Goal: Transaction & Acquisition: Obtain resource

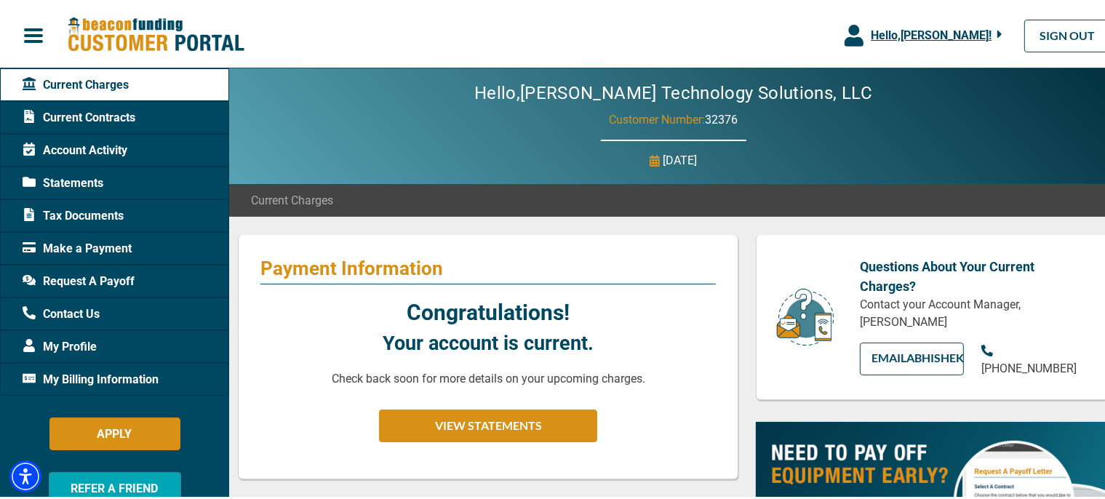
click at [74, 182] on span "Statements" at bounding box center [63, 180] width 81 height 17
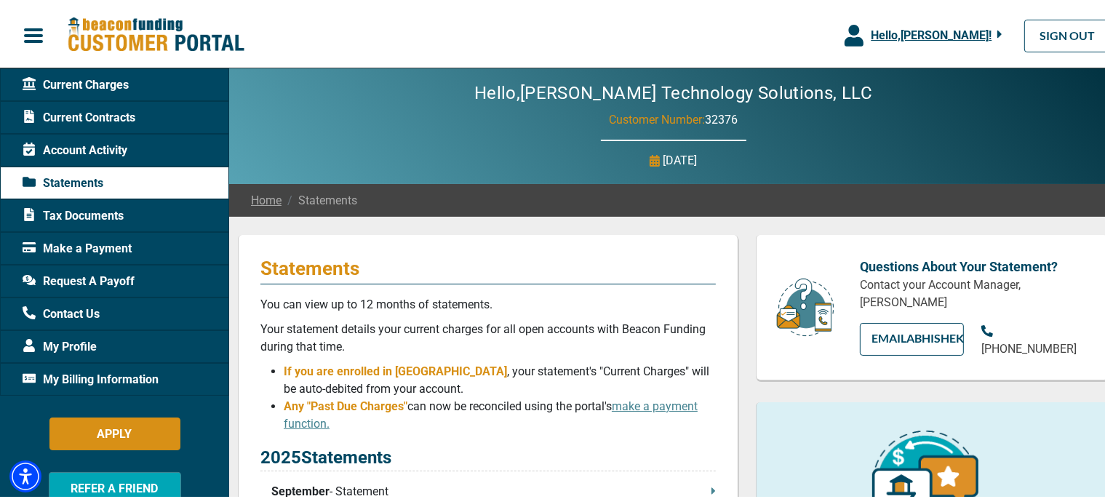
click at [76, 111] on span "Current Contracts" at bounding box center [79, 114] width 113 height 17
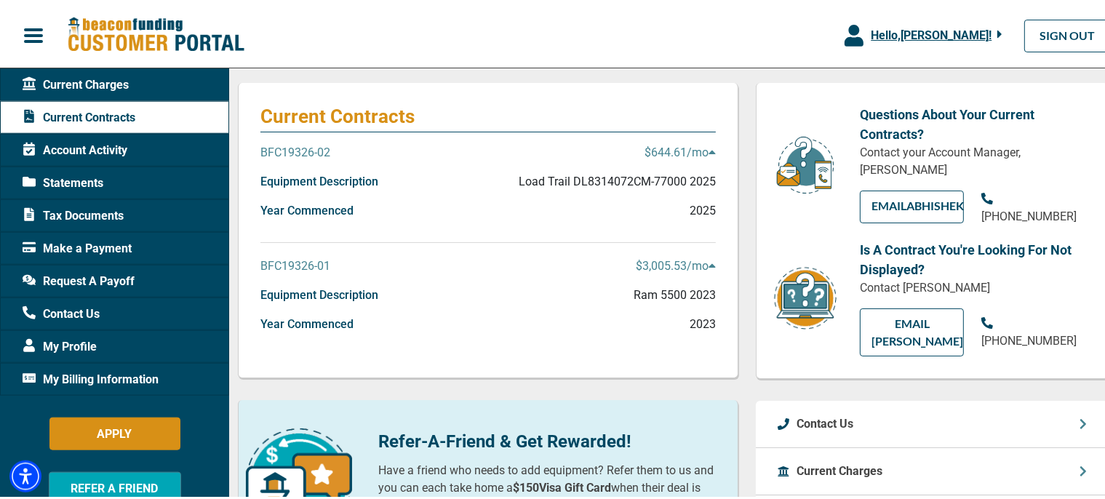
scroll to position [153, 0]
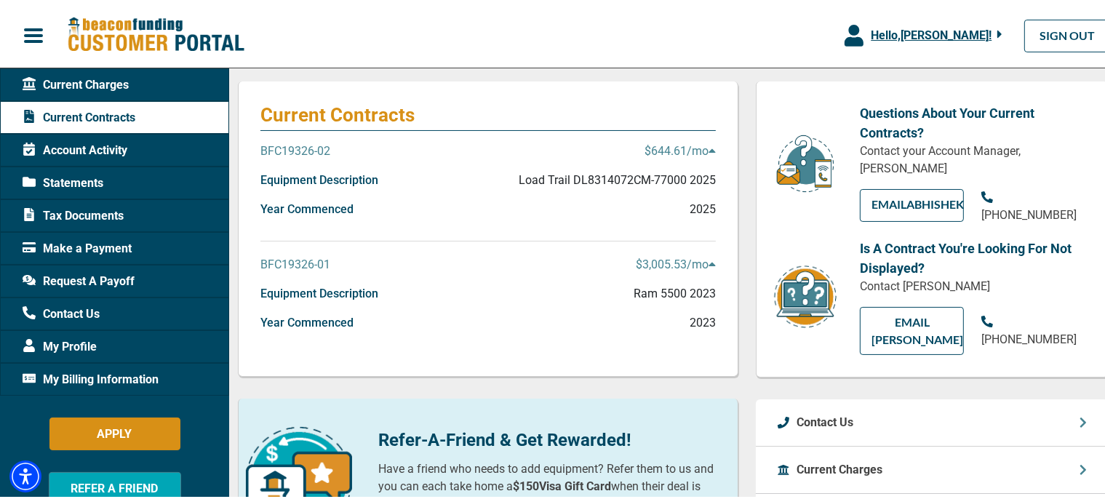
click at [708, 145] on icon at bounding box center [711, 148] width 7 height 12
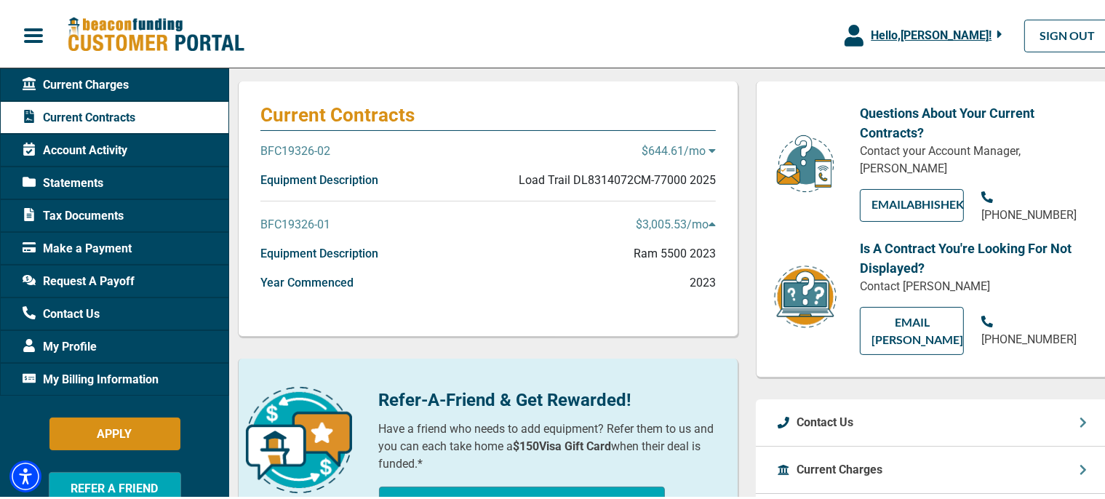
click at [708, 145] on icon at bounding box center [711, 148] width 7 height 12
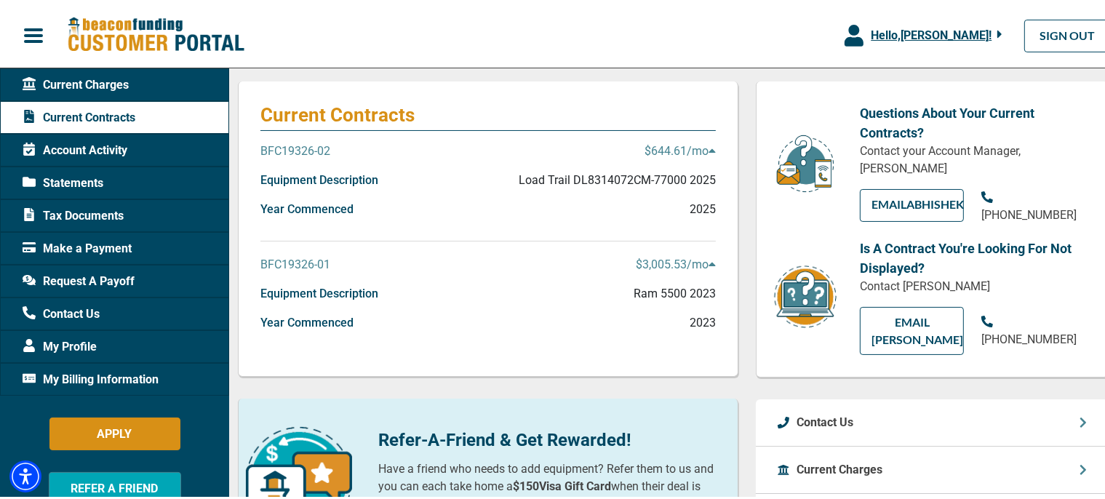
click at [319, 152] on p "BFC19326-02" at bounding box center [295, 148] width 70 height 17
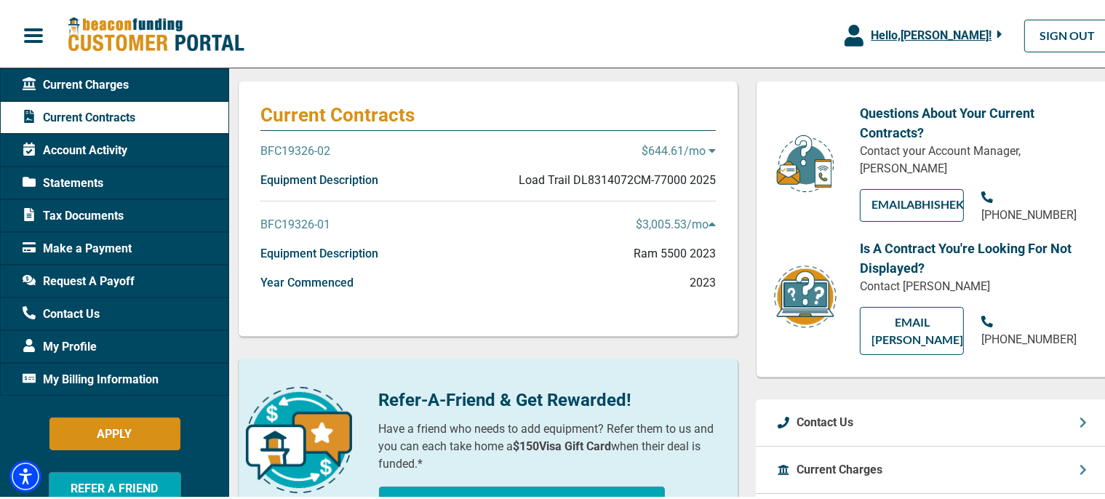
click at [319, 151] on p "BFC19326-02" at bounding box center [295, 148] width 70 height 17
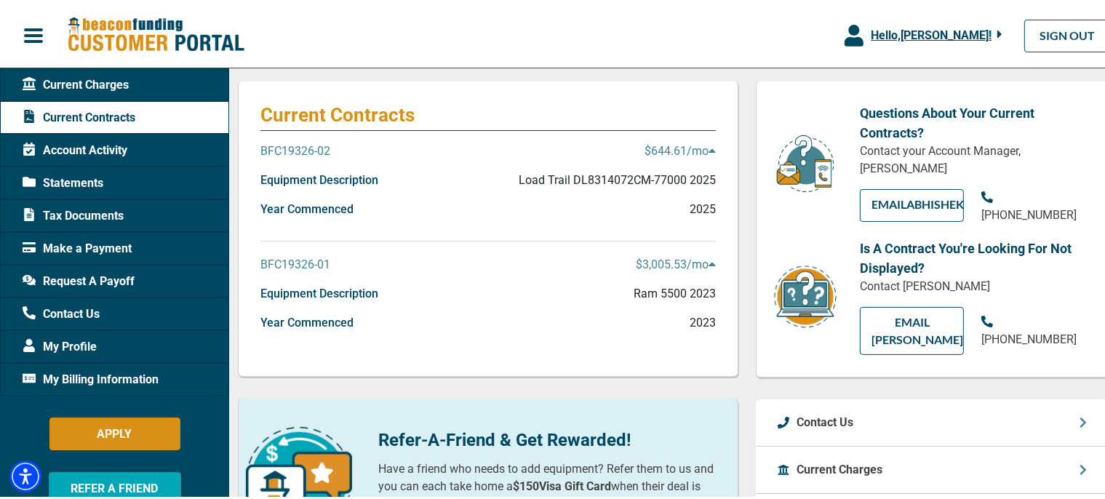
click at [335, 180] on p "Equipment Description" at bounding box center [319, 177] width 118 height 17
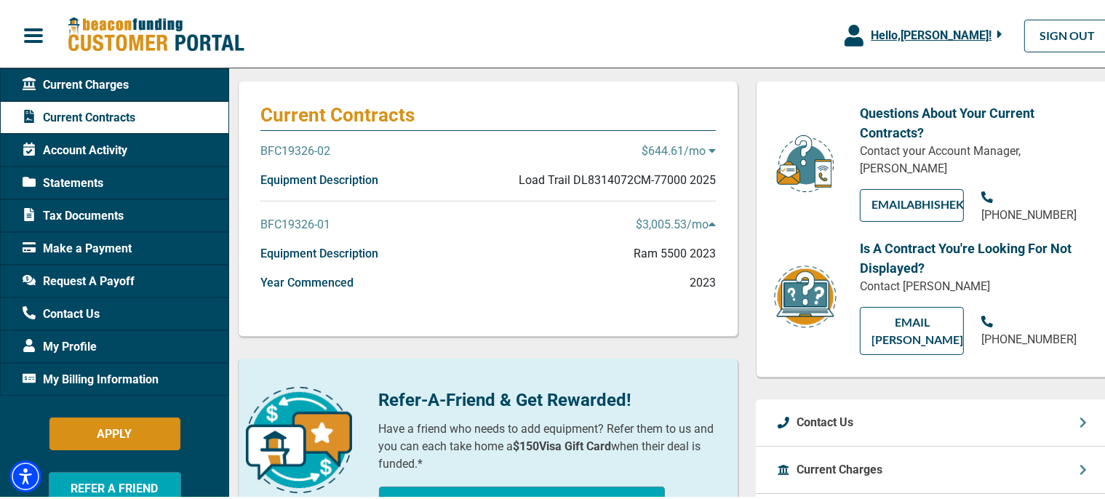
click at [589, 158] on div "BFC19326-02 $644.61 /mo" at bounding box center [487, 154] width 455 height 29
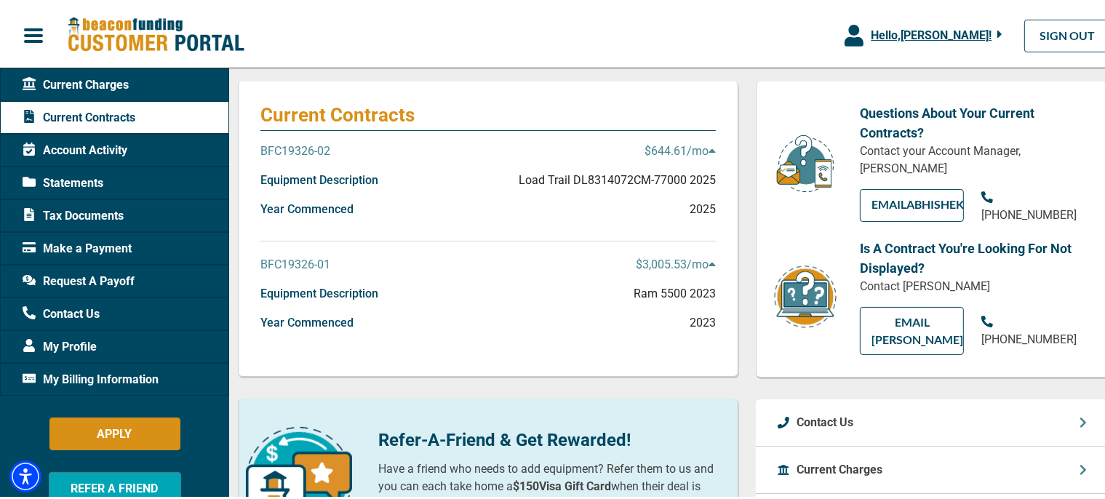
click at [79, 176] on span "Statements" at bounding box center [63, 180] width 81 height 17
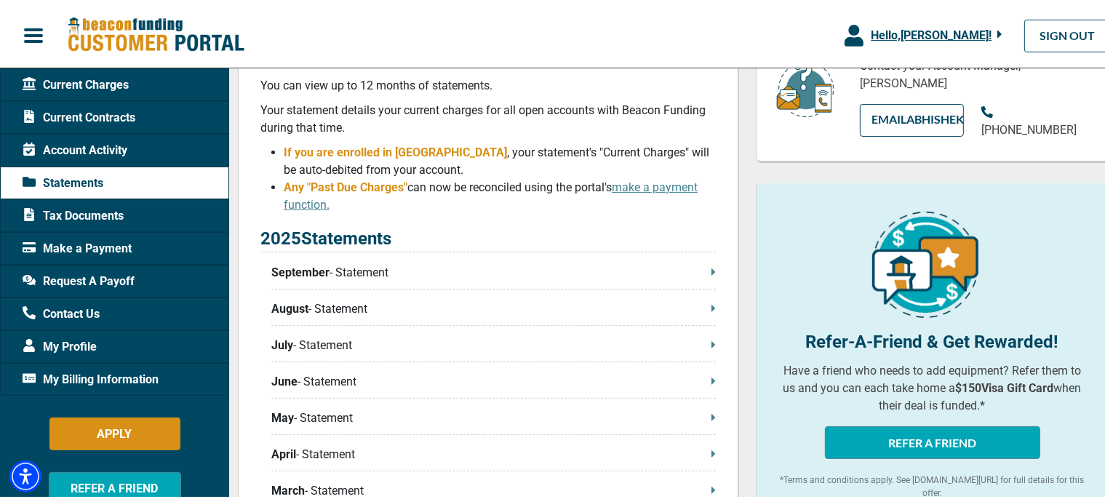
scroll to position [230, 0]
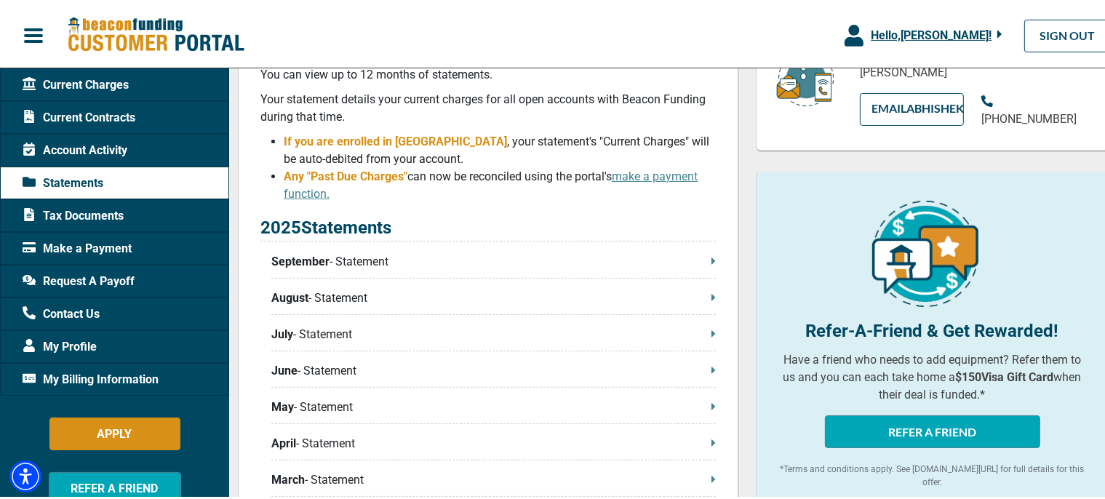
click at [412, 252] on div "2025 Statements September - Statement August - Statement July - Statement June …" at bounding box center [487, 391] width 455 height 359
click at [359, 268] on p "September - Statement" at bounding box center [493, 258] width 444 height 17
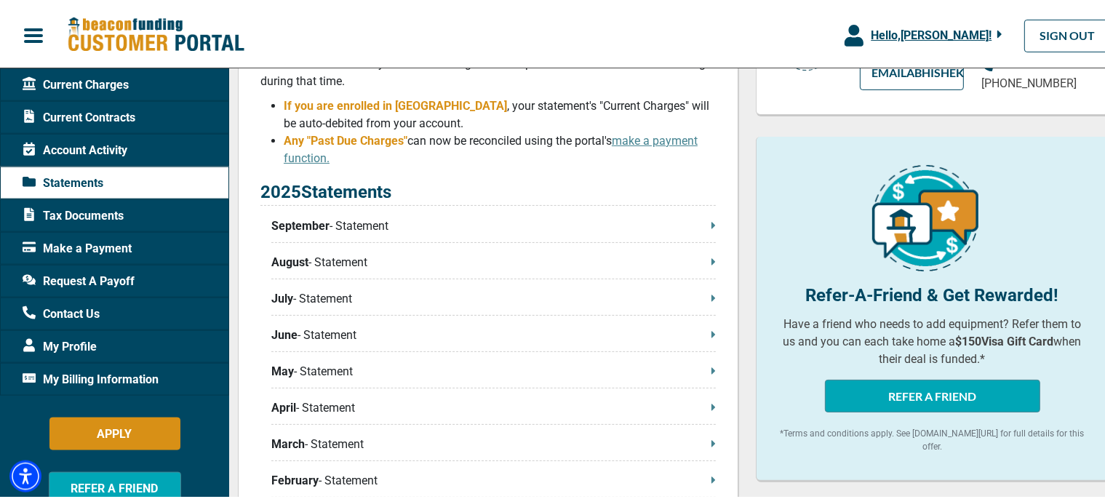
scroll to position [460, 0]
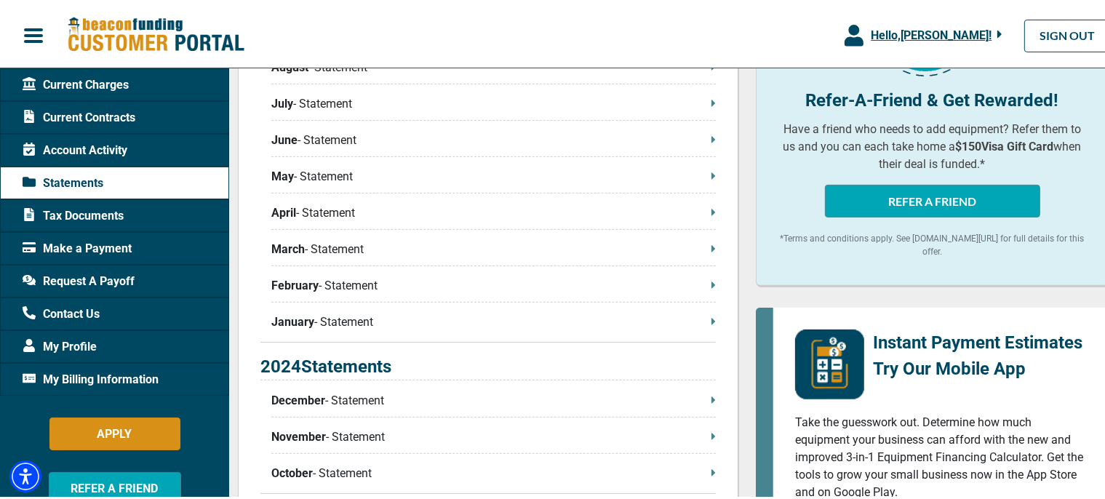
click at [111, 156] on span "Account Activity" at bounding box center [75, 147] width 105 height 17
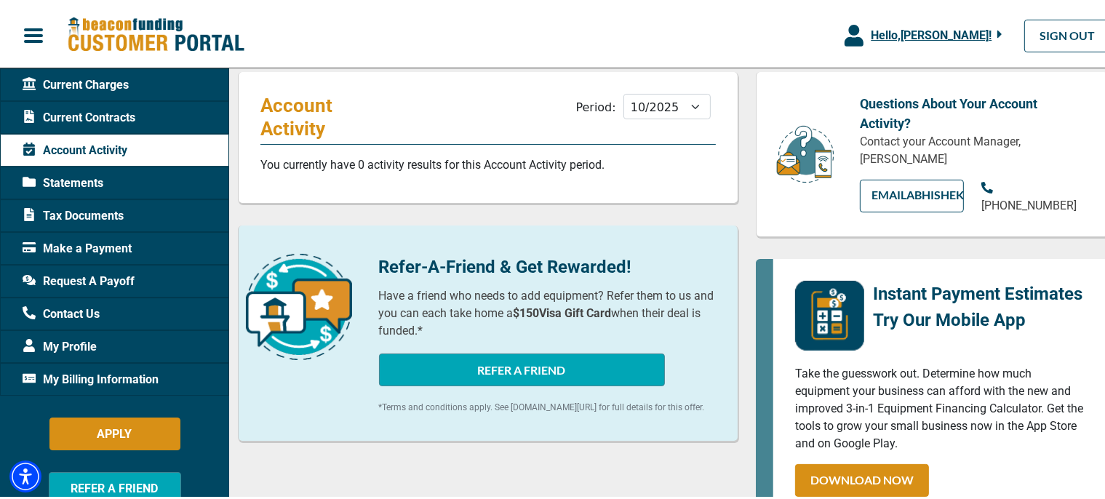
scroll to position [230, 0]
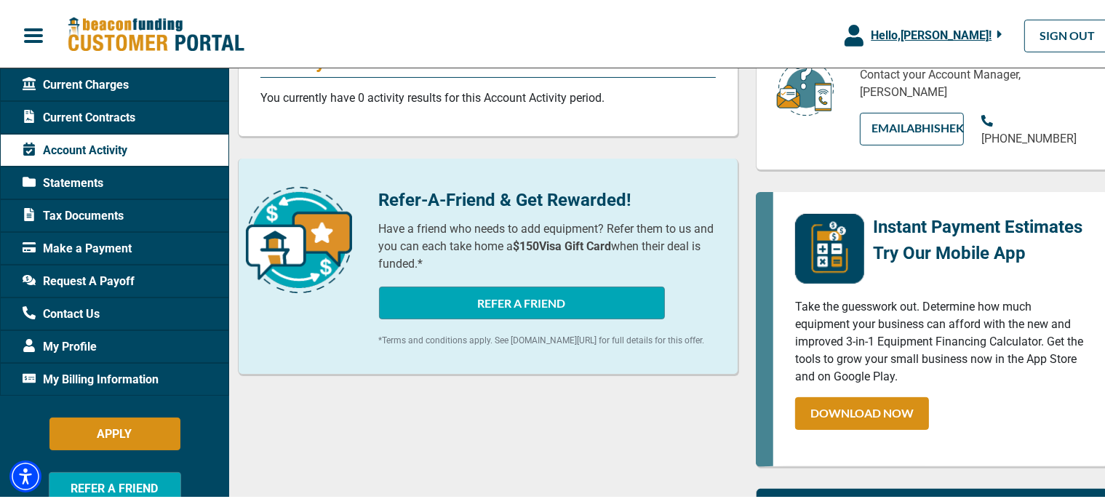
click at [106, 115] on span "Current Contracts" at bounding box center [79, 114] width 113 height 17
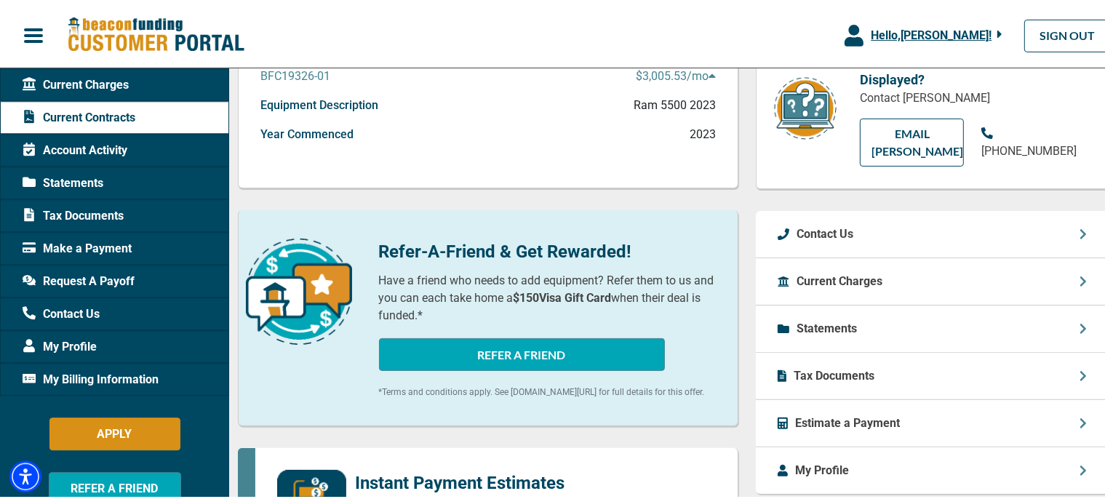
scroll to position [384, 0]
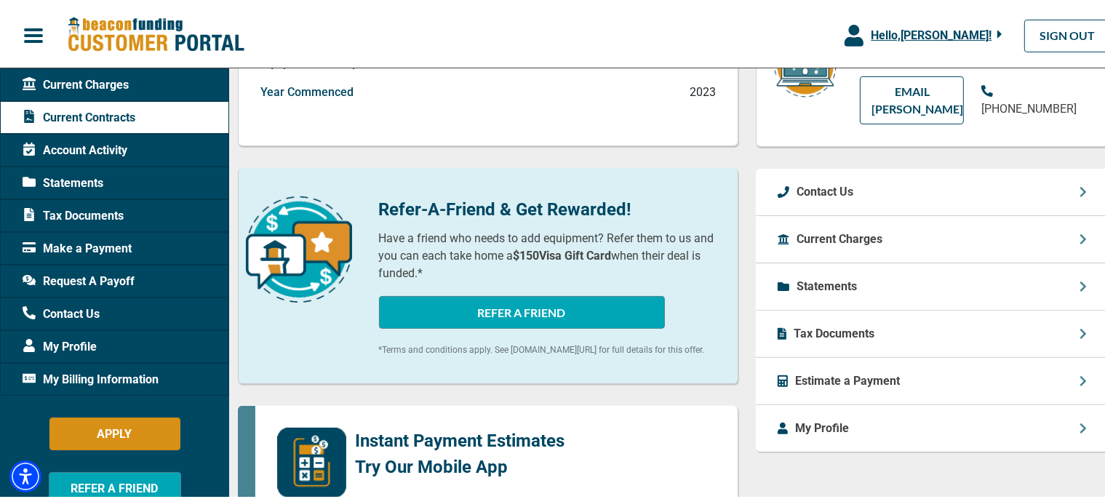
click at [1066, 234] on div "Current Charges" at bounding box center [932, 236] width 353 height 47
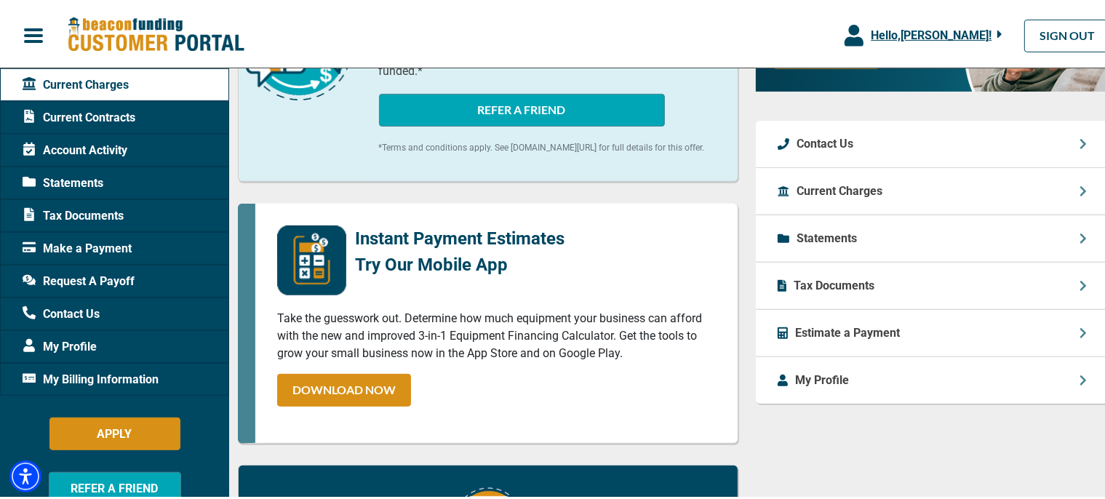
scroll to position [538, 0]
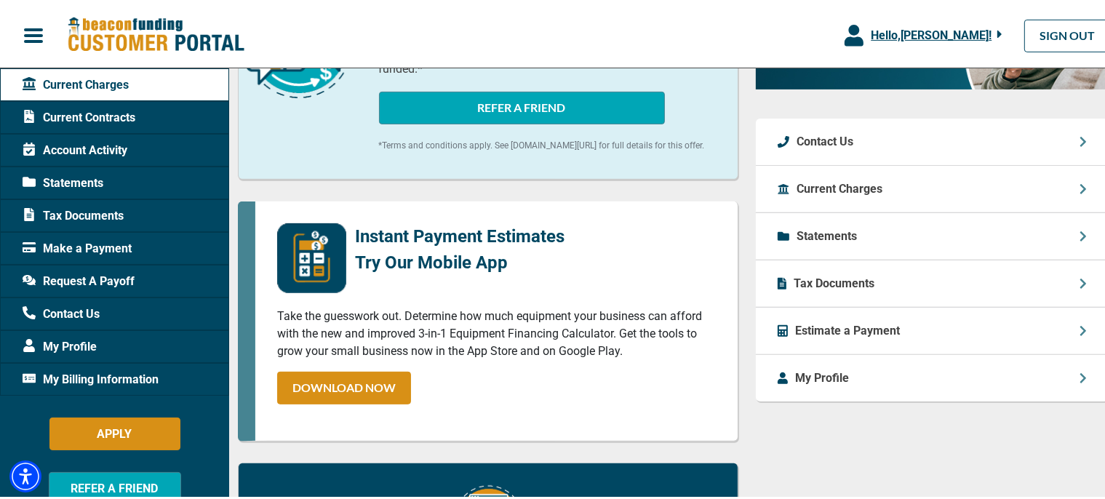
click at [842, 242] on p "Statements" at bounding box center [826, 233] width 60 height 17
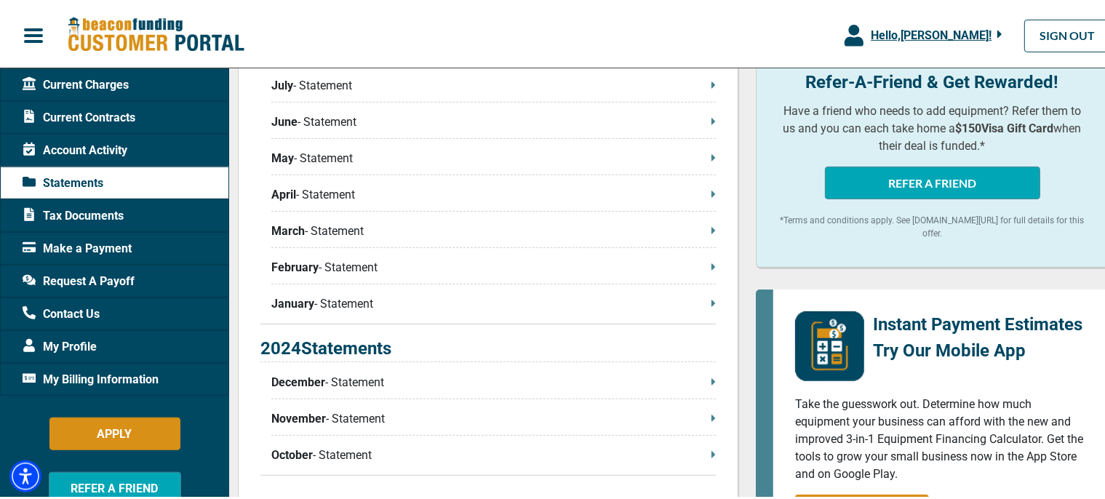
scroll to position [460, 0]
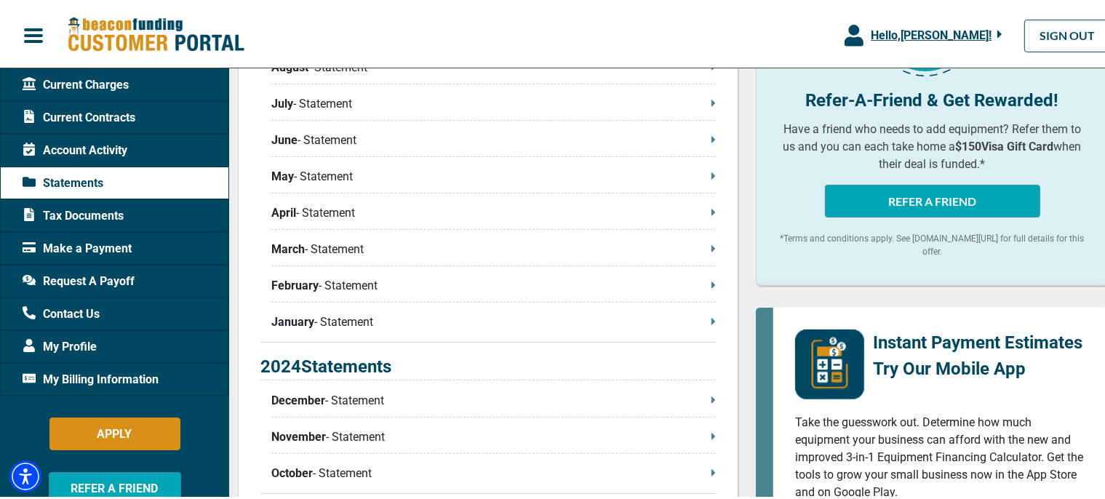
click at [333, 211] on p "April - Statement" at bounding box center [493, 209] width 444 height 17
click at [339, 177] on p "May - Statement" at bounding box center [493, 173] width 444 height 17
click at [329, 141] on p "June - Statement" at bounding box center [493, 137] width 444 height 17
click at [105, 144] on span "Account Activity" at bounding box center [75, 147] width 105 height 17
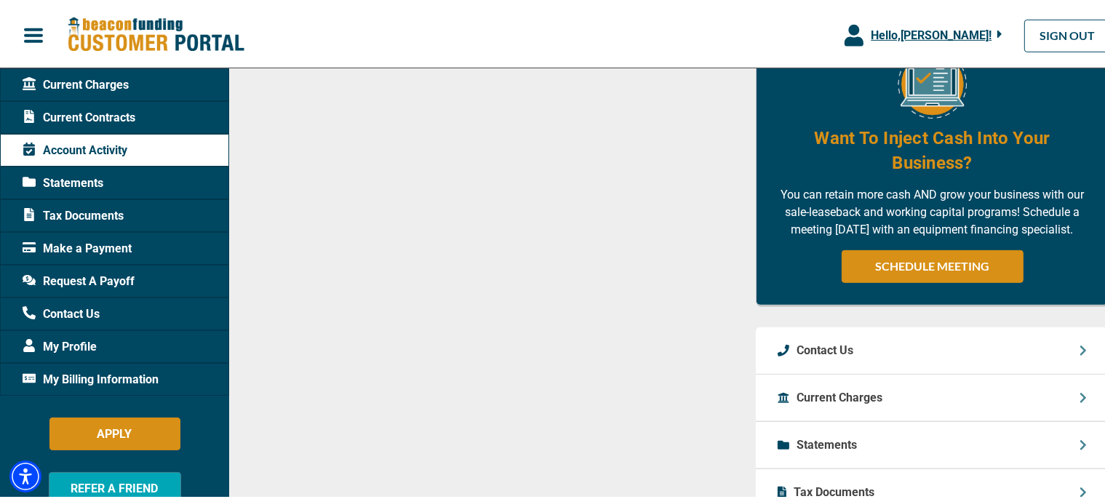
scroll to position [230, 0]
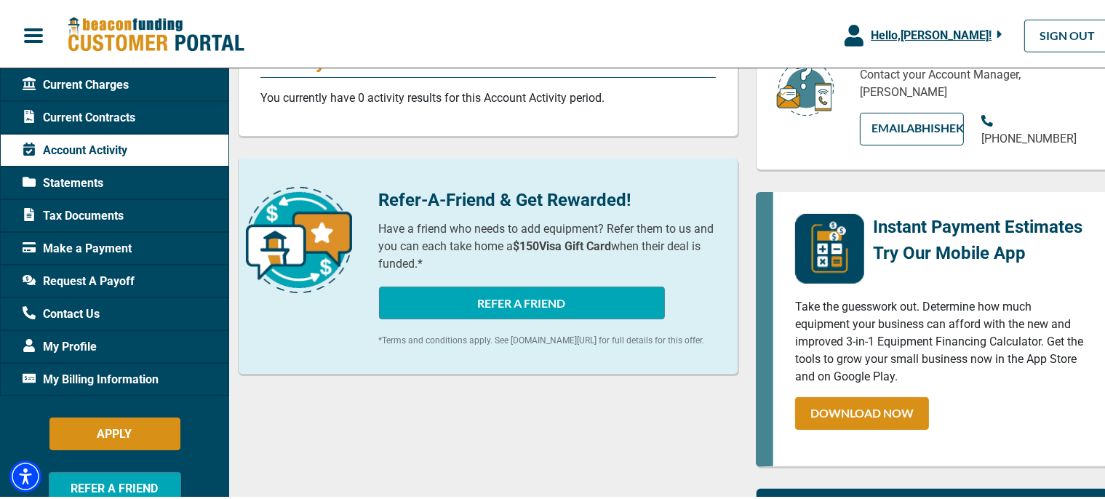
click at [84, 279] on span "Request A Payoff" at bounding box center [79, 278] width 112 height 17
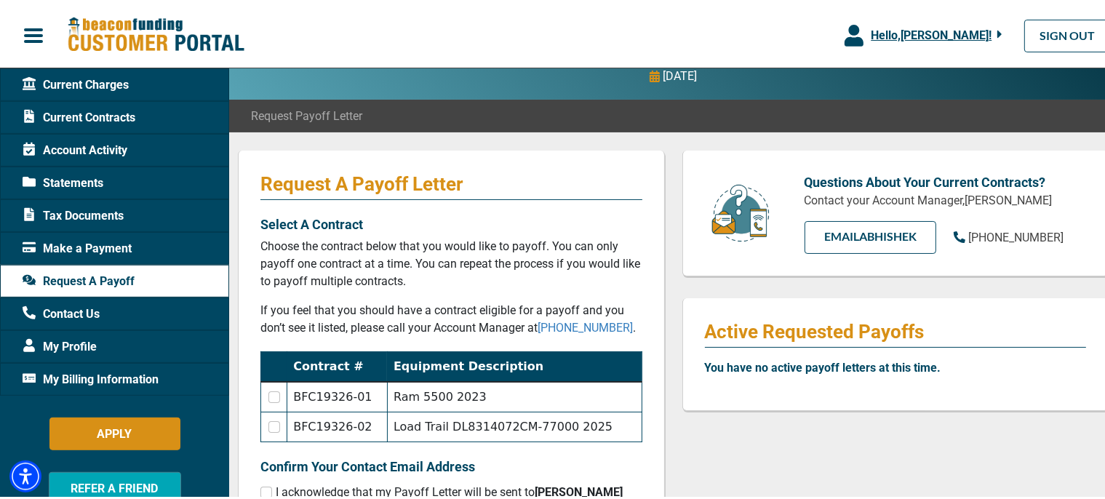
scroll to position [76, 0]
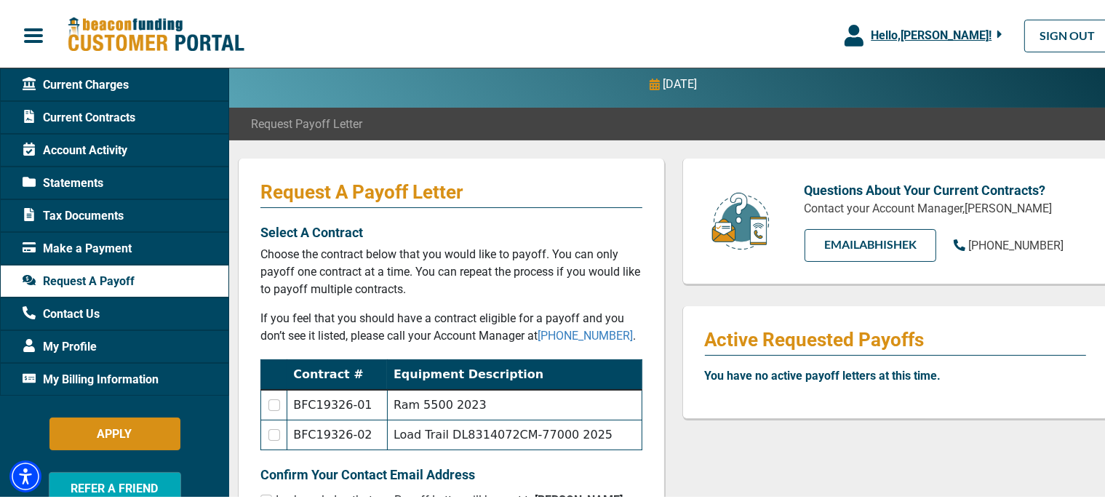
click at [112, 374] on span "My Billing Information" at bounding box center [91, 376] width 136 height 17
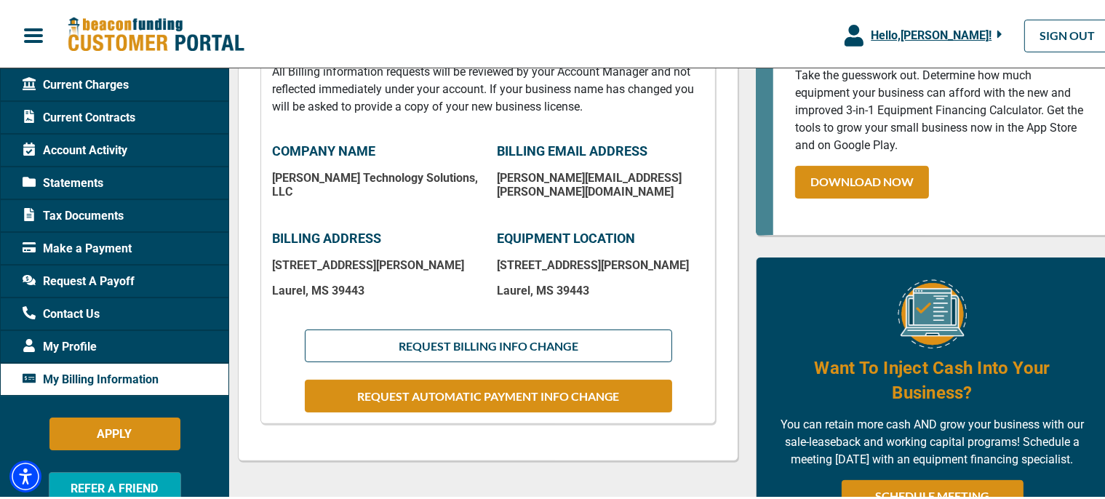
scroll to position [76, 0]
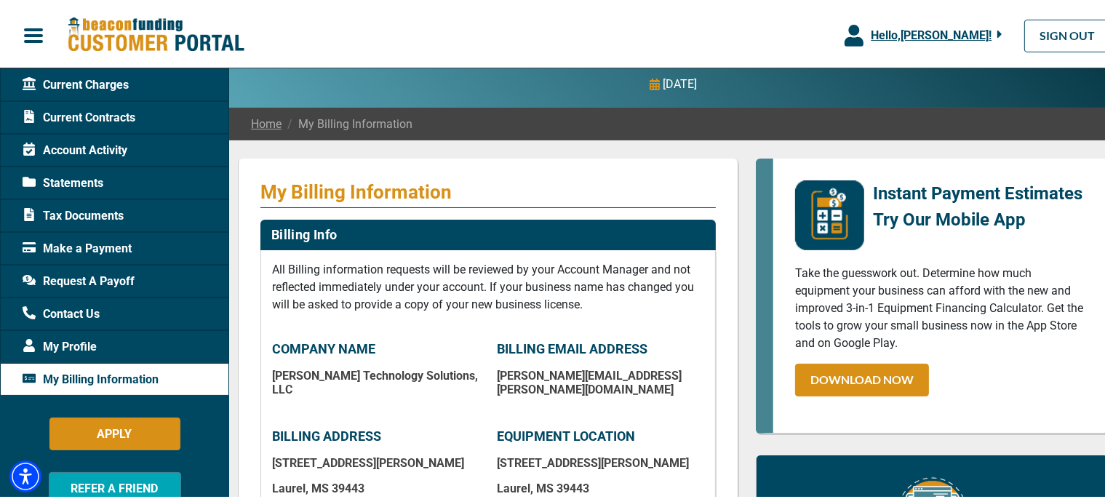
click at [100, 81] on span "Current Charges" at bounding box center [76, 81] width 106 height 17
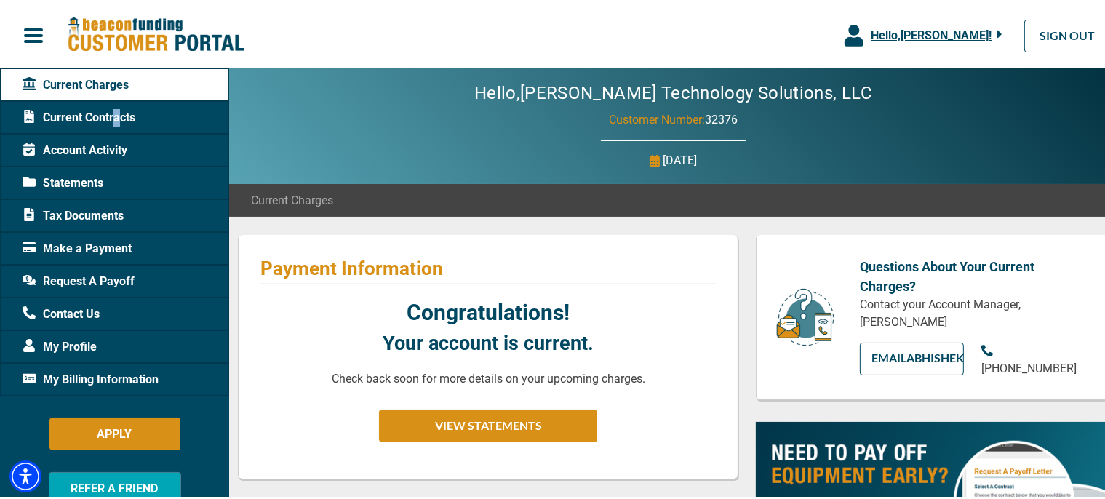
click at [117, 113] on span "Current Contracts" at bounding box center [79, 114] width 113 height 17
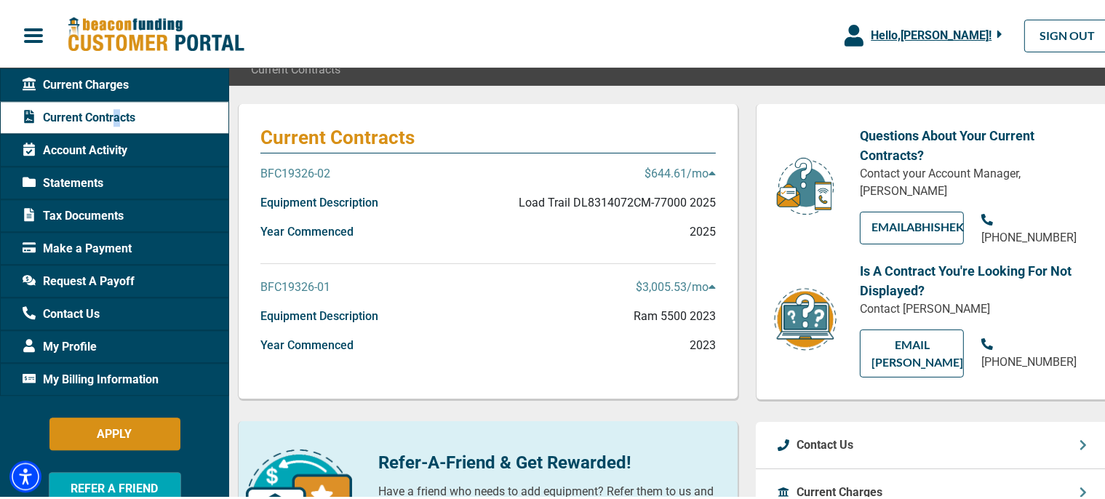
scroll to position [153, 0]
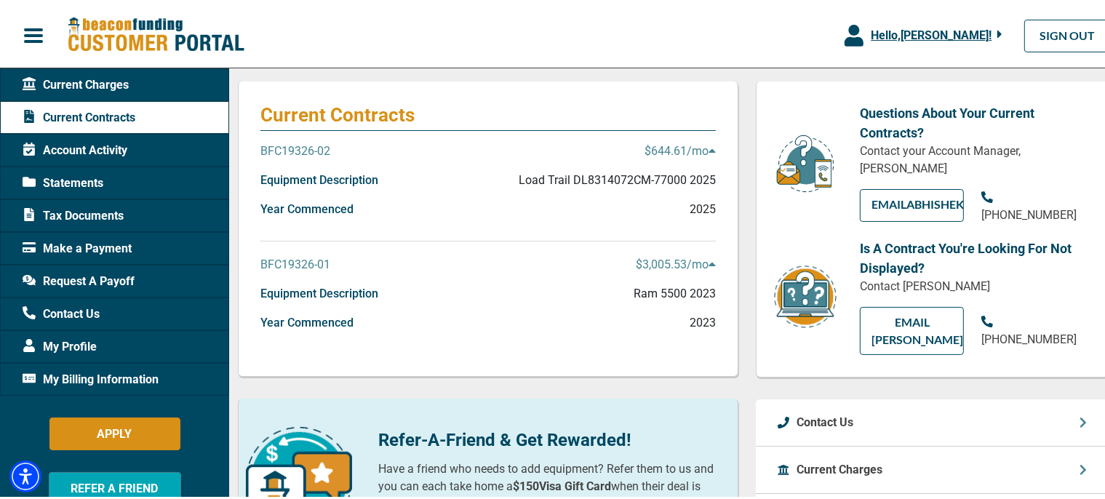
click at [296, 144] on p "BFC19326-02" at bounding box center [295, 148] width 70 height 17
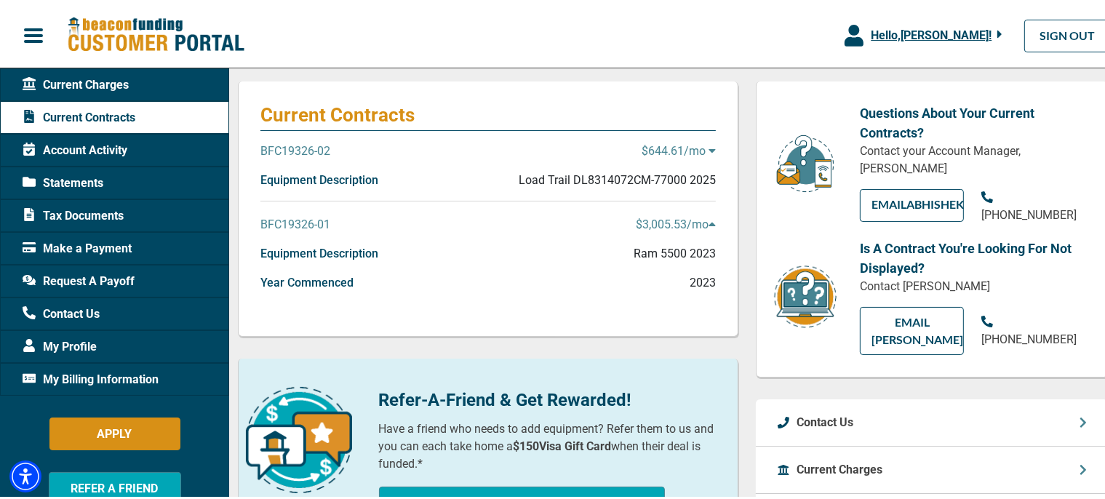
click at [300, 145] on p "BFC19326-02" at bounding box center [295, 148] width 70 height 17
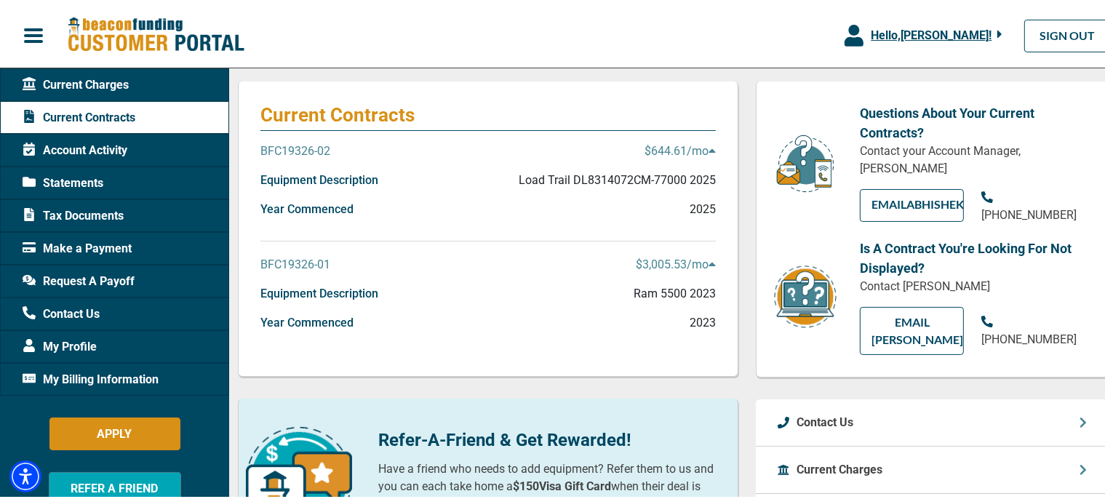
click at [652, 176] on p "Load Trail DL8314072CM-77000 2025" at bounding box center [617, 177] width 197 height 17
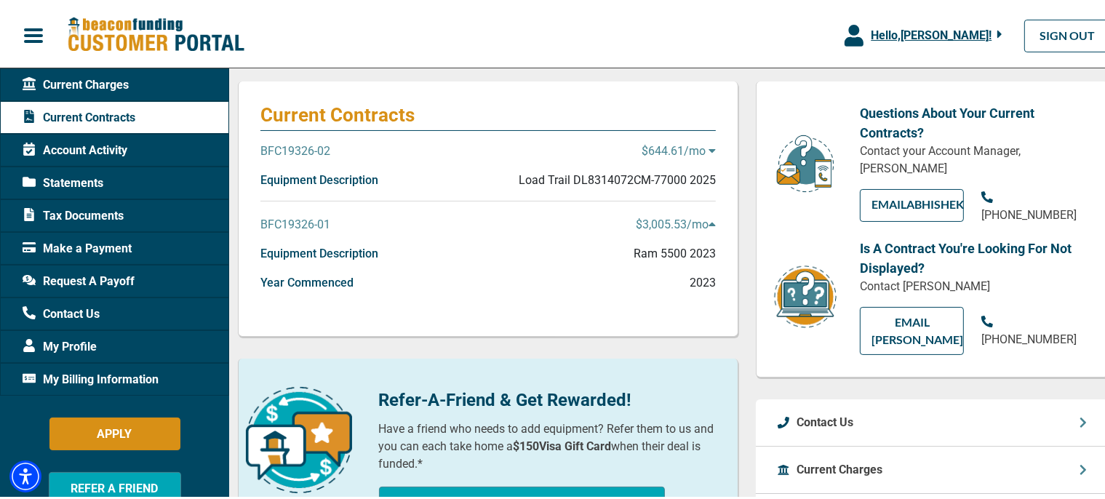
click at [653, 177] on p "Load Trail DL8314072CM-77000 2025" at bounding box center [617, 177] width 197 height 17
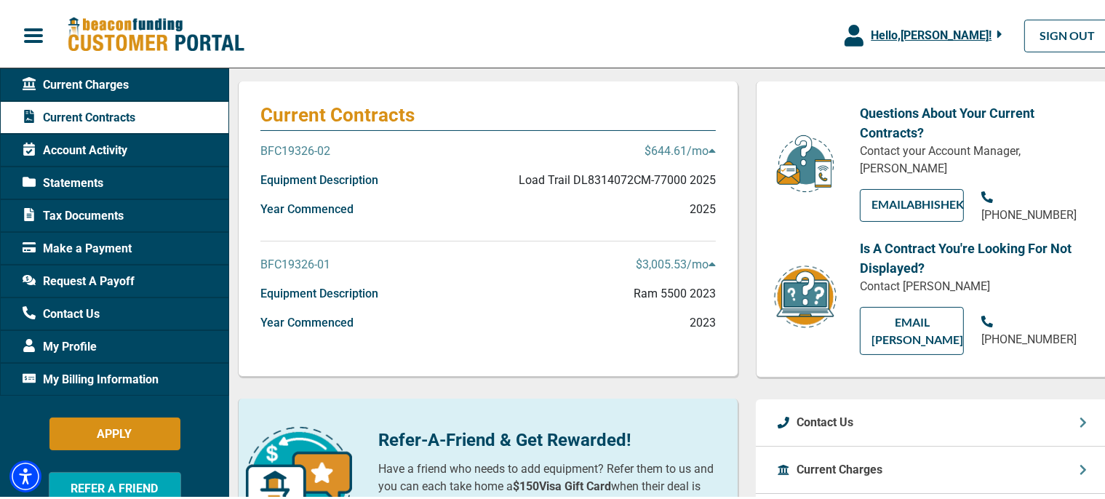
click at [708, 147] on icon at bounding box center [711, 148] width 7 height 12
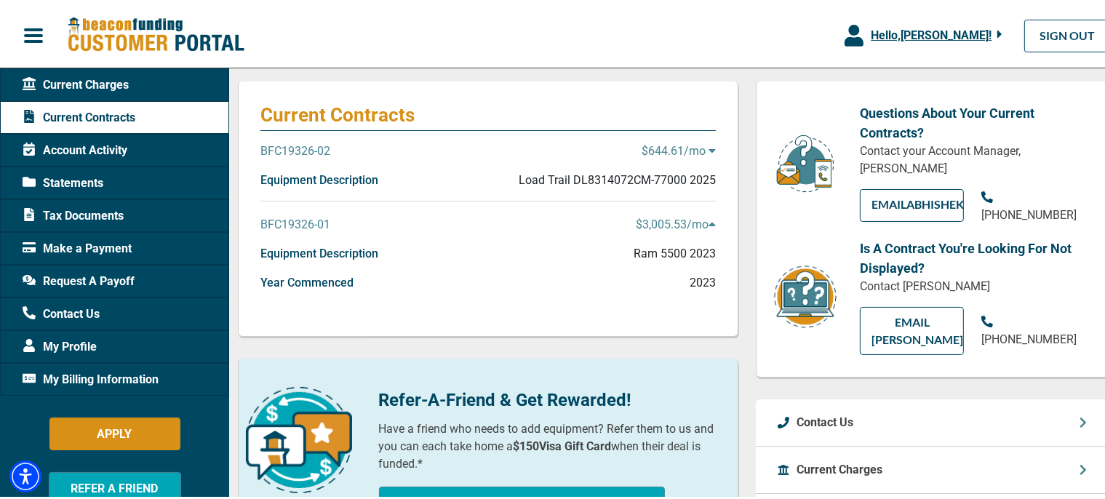
click at [709, 147] on icon at bounding box center [712, 148] width 7 height 4
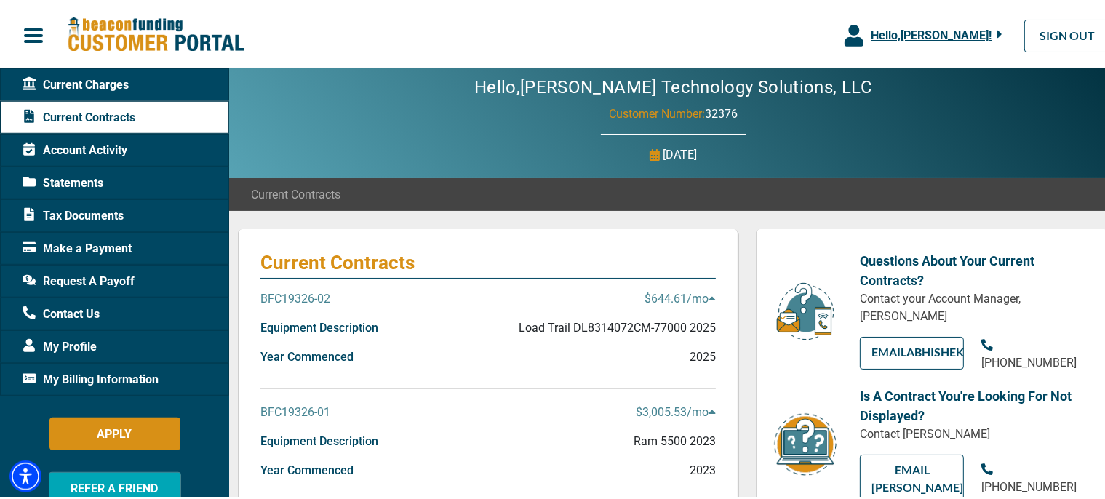
scroll to position [0, 0]
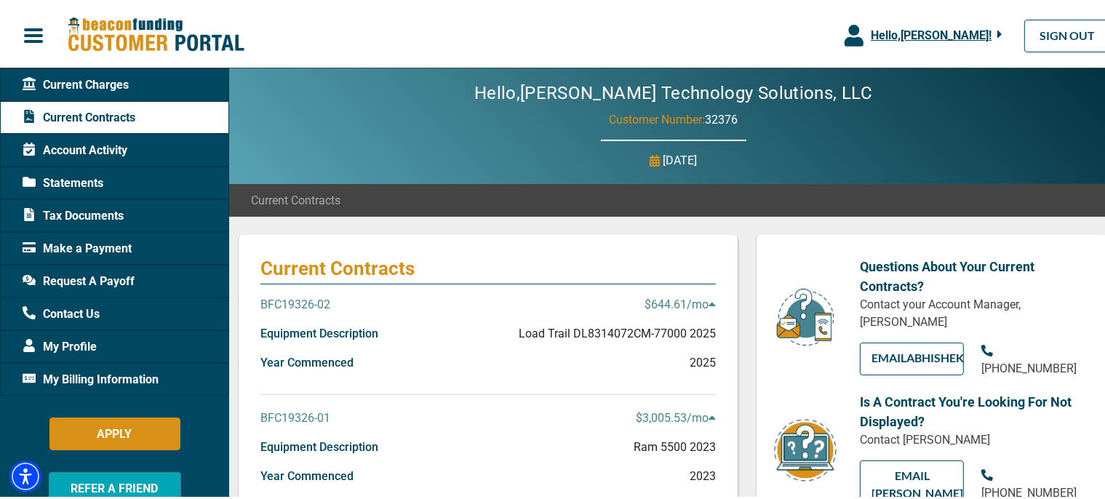
click at [947, 33] on span "Hello, [PERSON_NAME] !" at bounding box center [931, 32] width 121 height 14
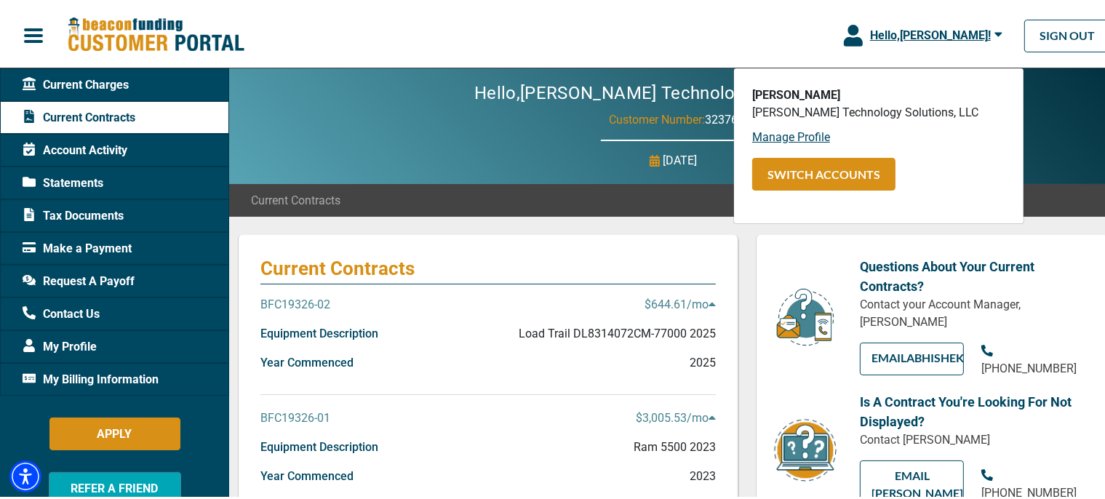
click at [36, 32] on span "button" at bounding box center [34, 33] width 22 height 22
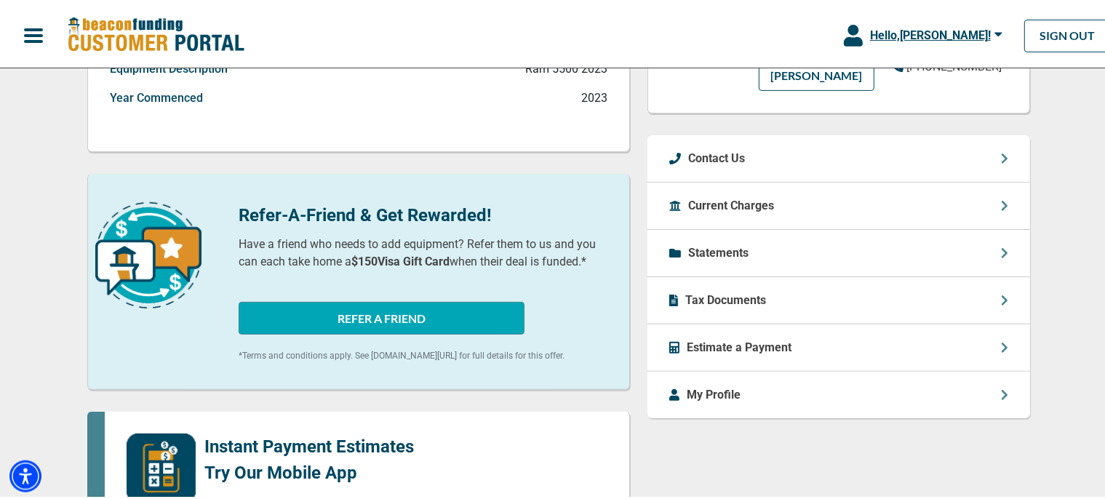
scroll to position [384, 0]
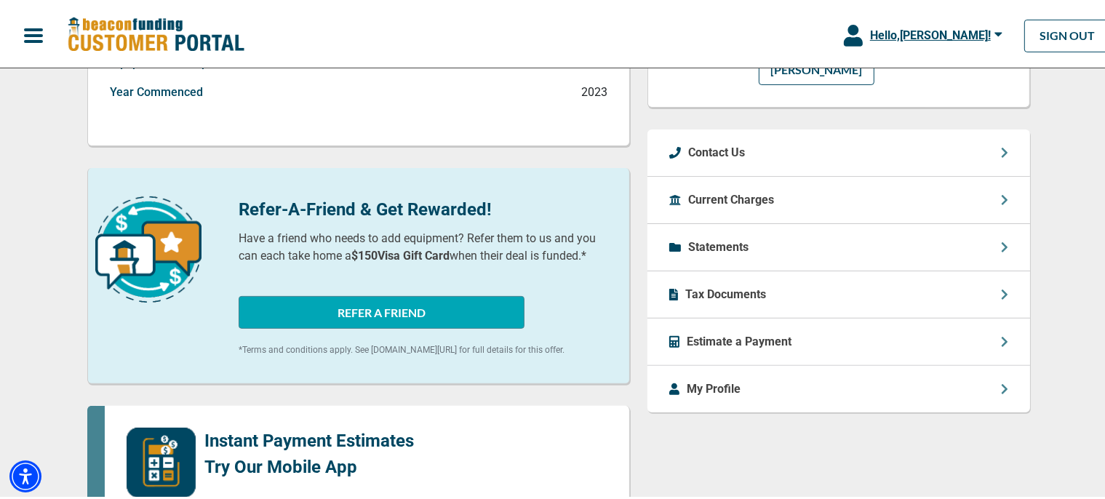
click at [727, 244] on p "Statements" at bounding box center [718, 244] width 60 height 17
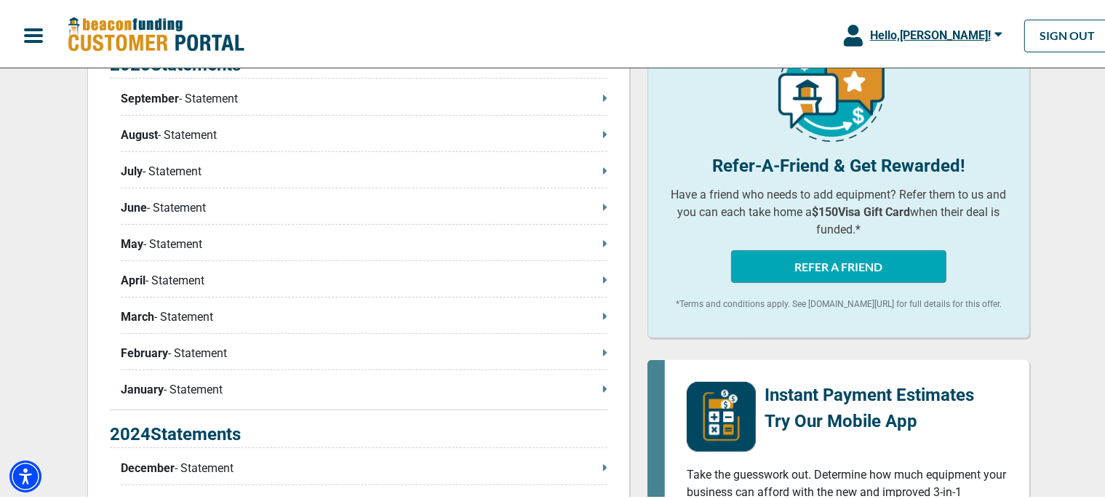
scroll to position [384, 0]
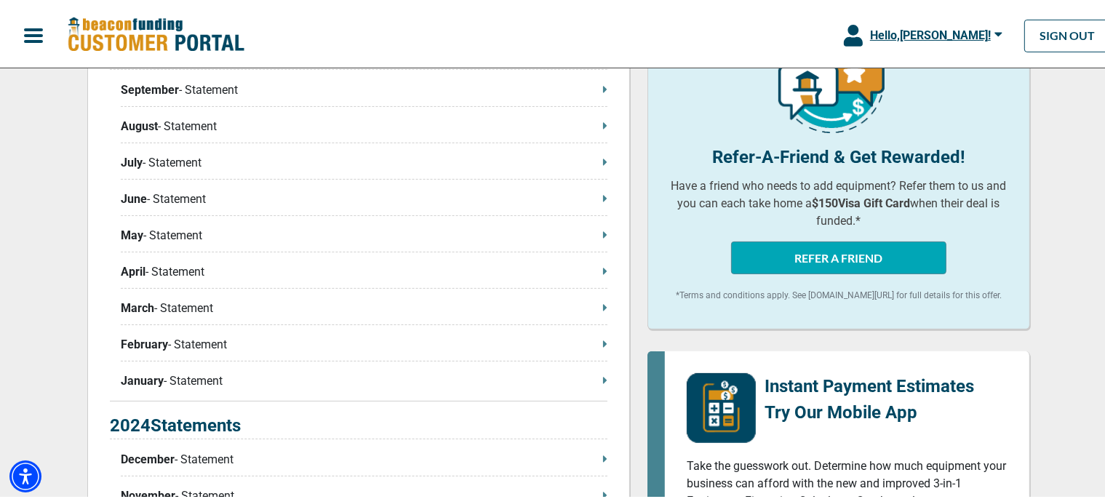
click at [153, 237] on p "May - Statement" at bounding box center [364, 232] width 487 height 17
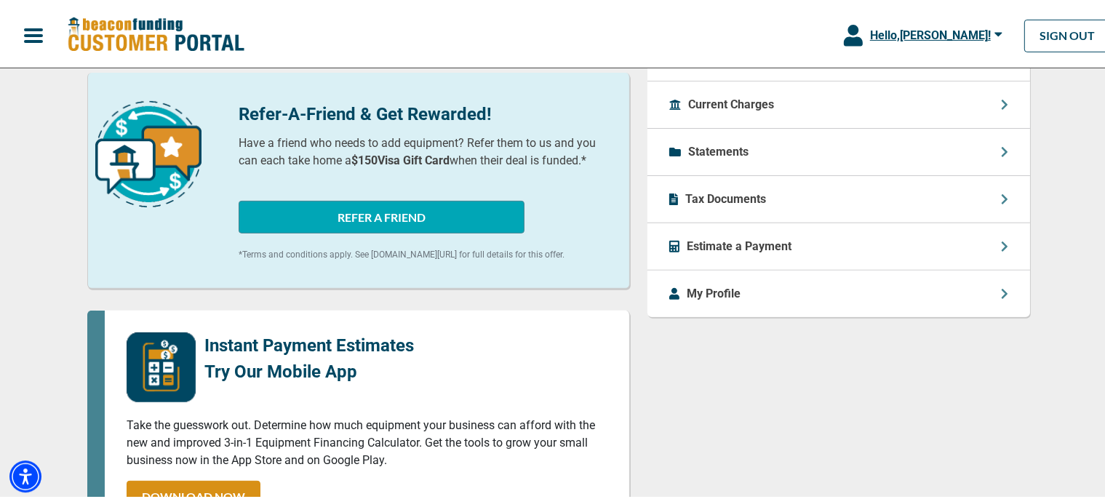
scroll to position [19, 0]
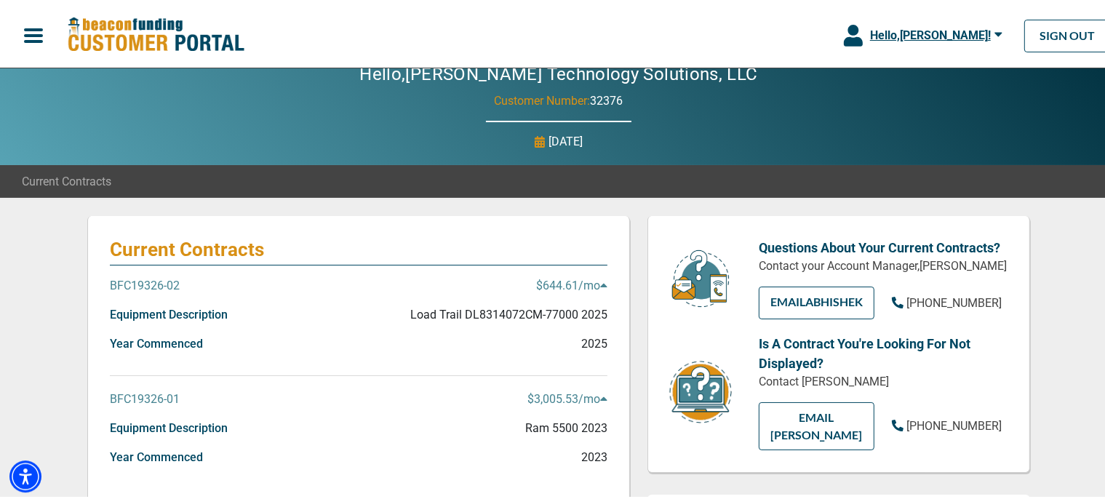
click at [37, 31] on span "button" at bounding box center [34, 33] width 22 height 22
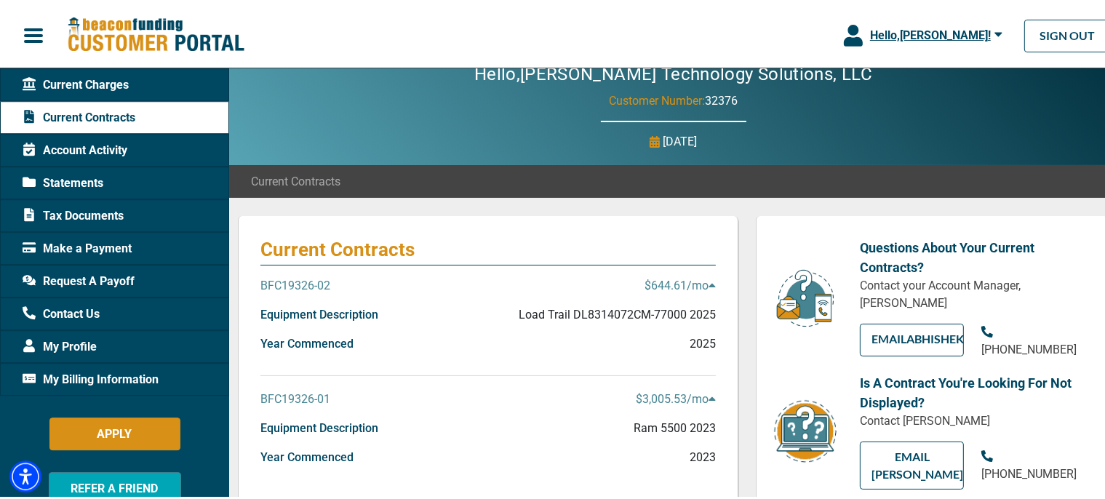
click at [92, 247] on span "Make a Payment" at bounding box center [77, 245] width 109 height 17
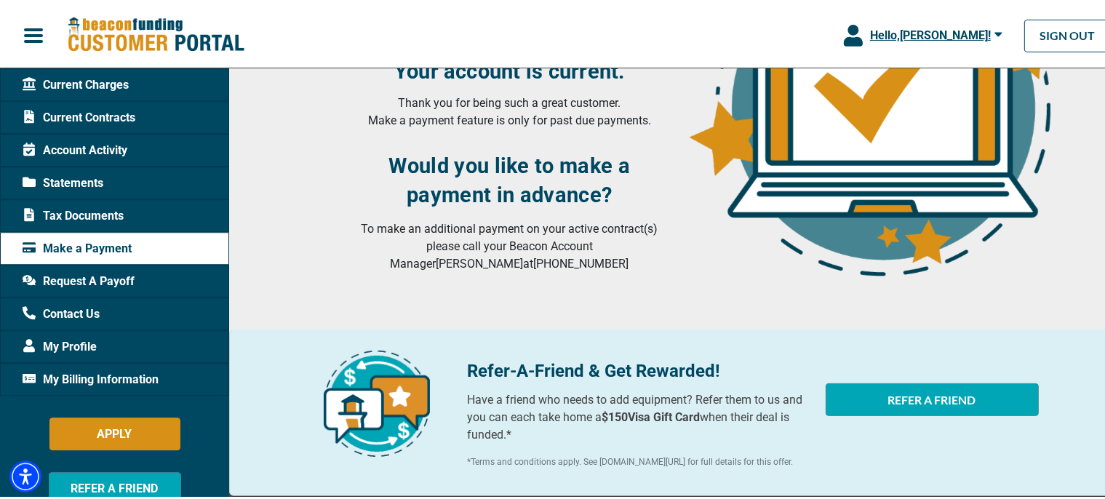
scroll to position [300, 0]
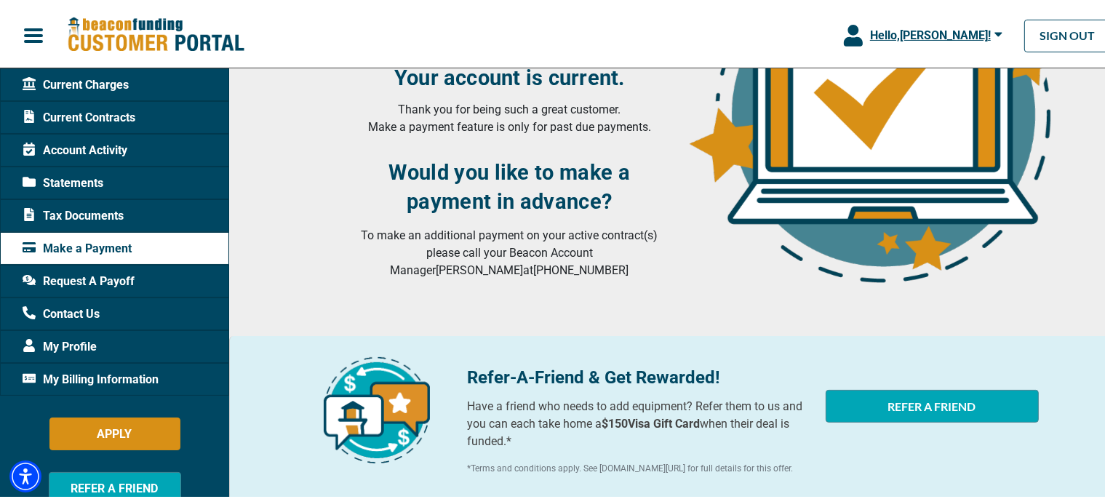
click at [82, 145] on span "Account Activity" at bounding box center [75, 147] width 105 height 17
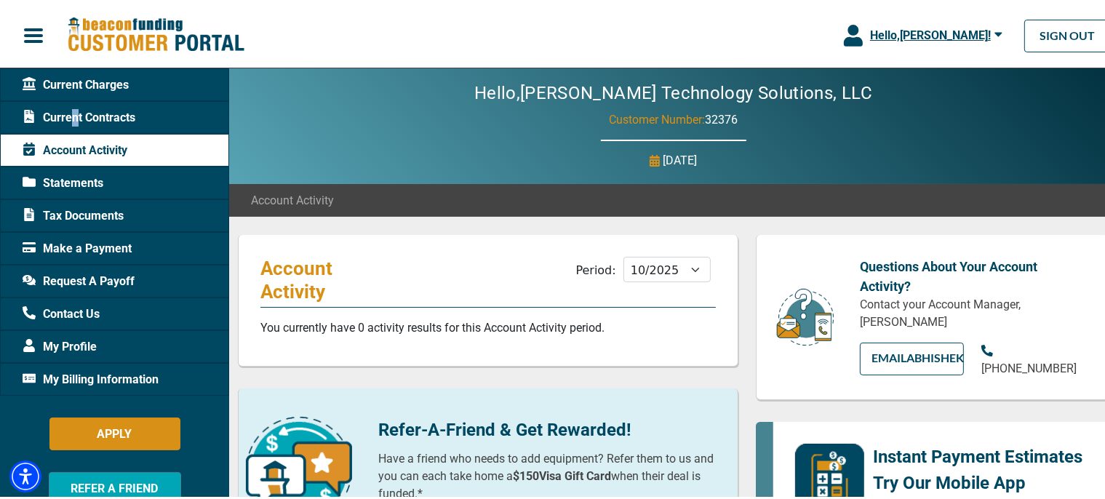
click at [75, 113] on span "Current Contracts" at bounding box center [79, 114] width 113 height 17
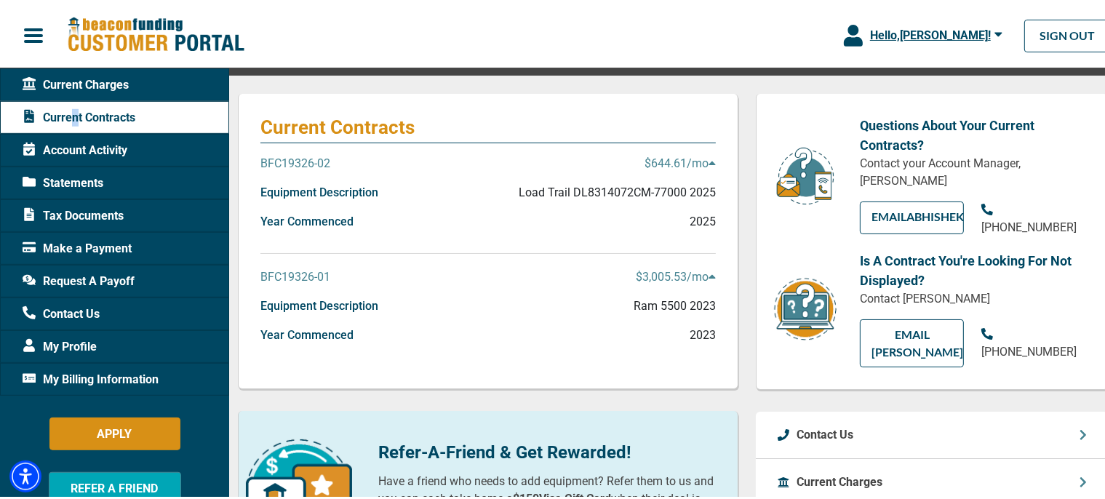
scroll to position [153, 0]
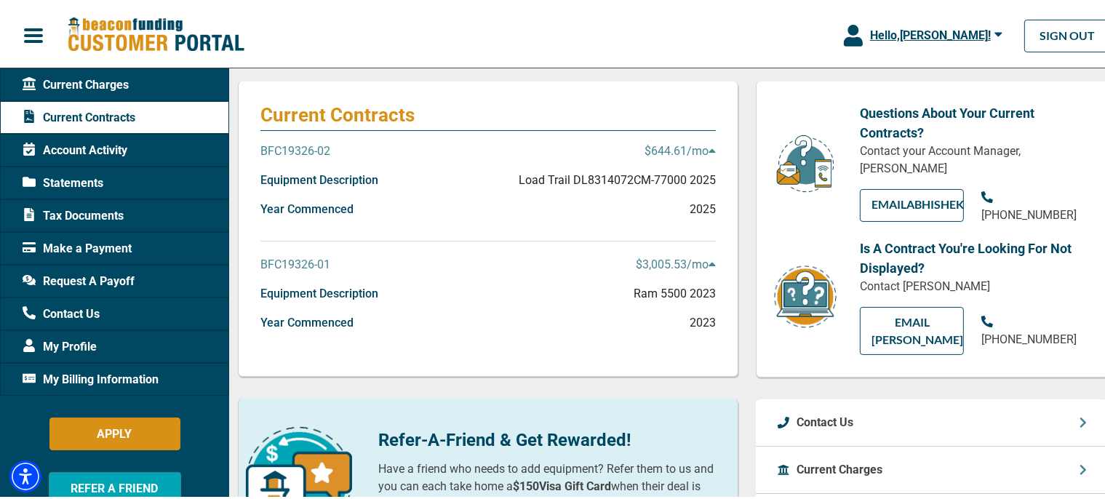
click at [77, 278] on span "Request A Payoff" at bounding box center [79, 278] width 112 height 17
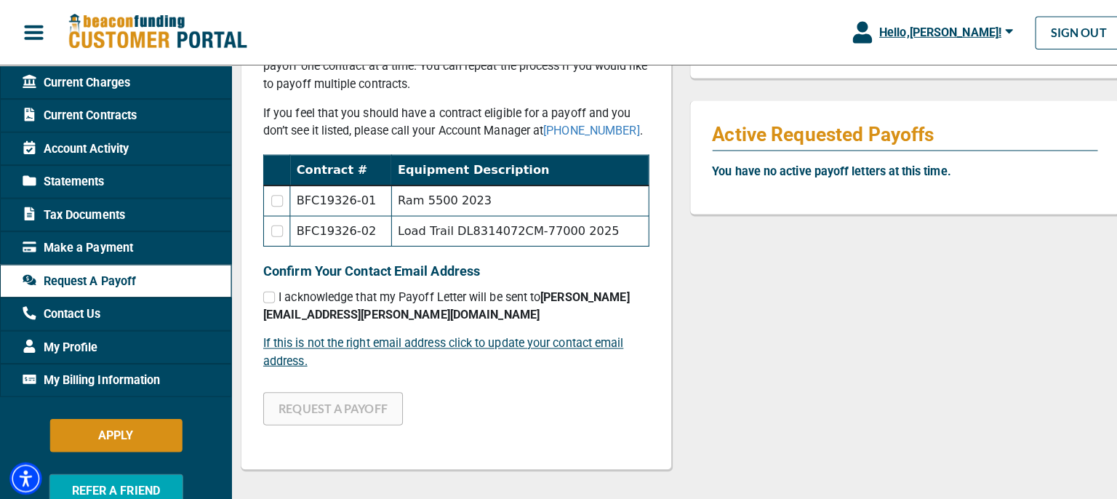
scroll to position [307, 0]
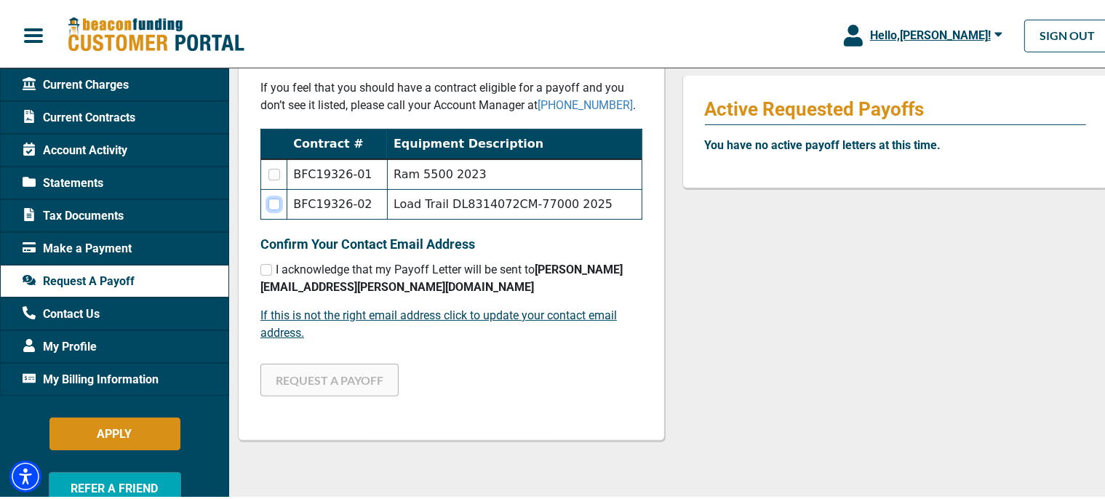
click at [274, 199] on input "checkbox" at bounding box center [274, 202] width 12 height 12
checkbox input "true"
click at [265, 266] on input "checkbox" at bounding box center [266, 267] width 12 height 12
checkbox input "true"
click at [342, 378] on button "REQUEST A PAYOFF" at bounding box center [329, 377] width 138 height 33
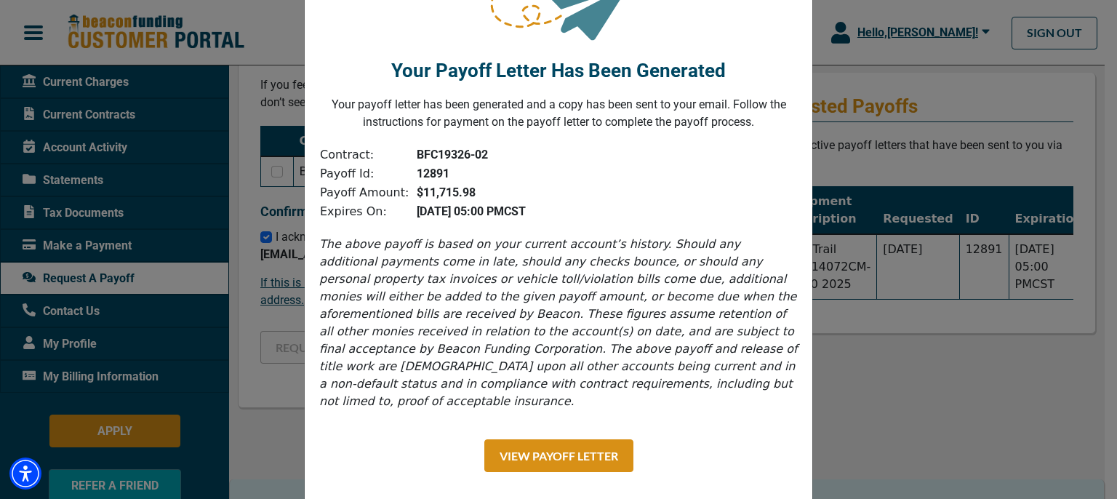
scroll to position [94, 0]
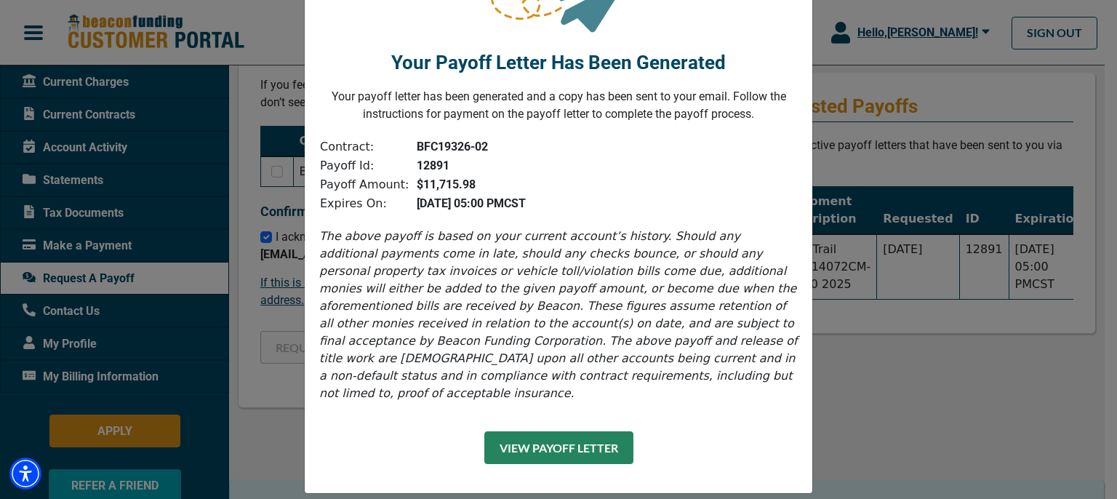
click at [581, 431] on button "View Payoff Letter" at bounding box center [558, 447] width 149 height 33
